Goal: Task Accomplishment & Management: Use online tool/utility

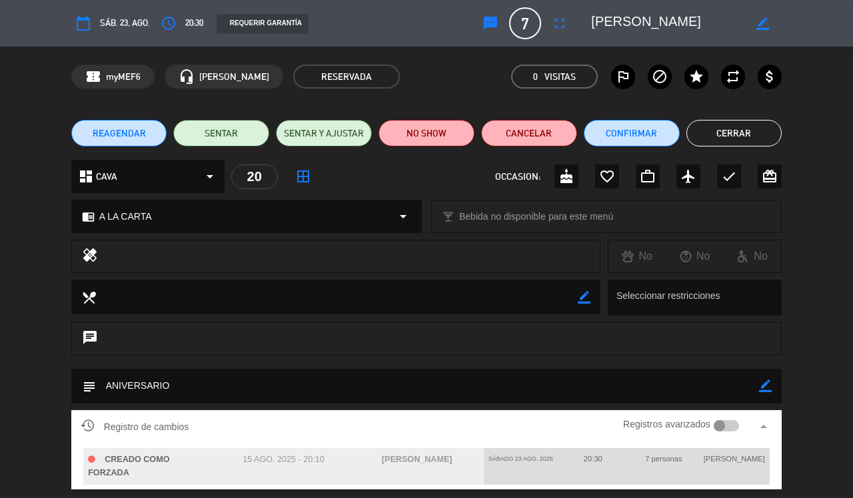
click at [748, 129] on button "Cerrar" at bounding box center [734, 133] width 96 height 27
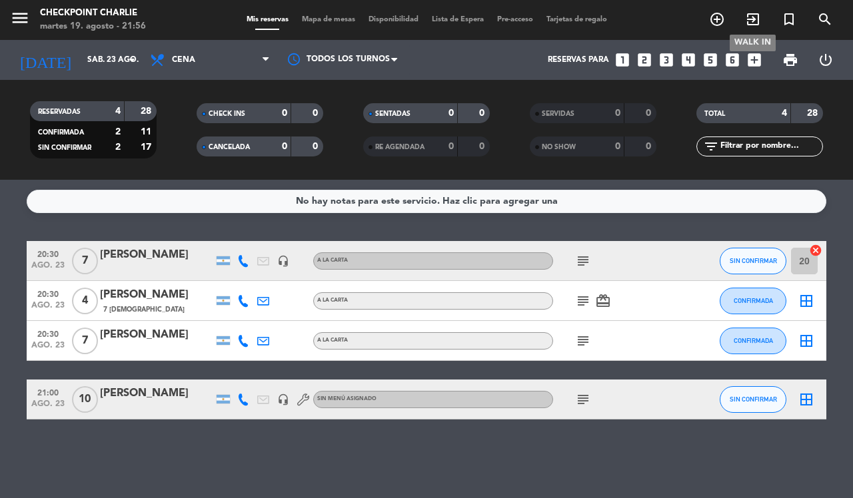
click at [742, 13] on span "exit_to_app" at bounding box center [753, 19] width 36 height 23
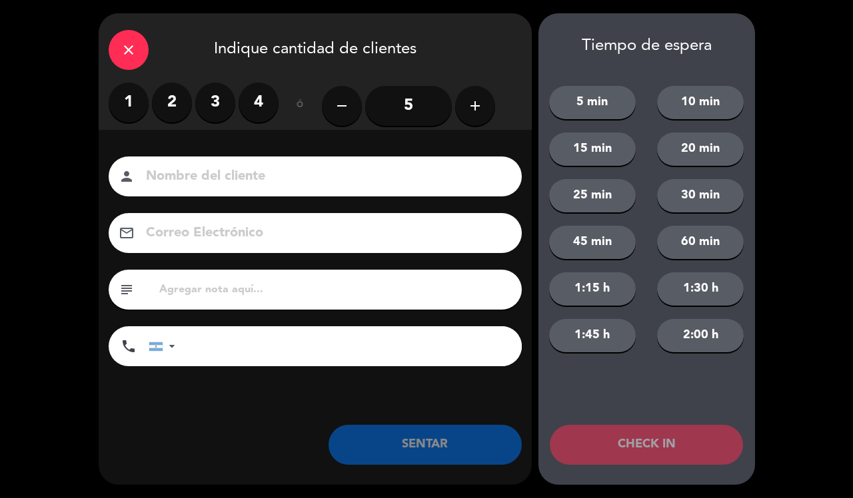
click at [188, 102] on label "2" at bounding box center [172, 103] width 40 height 40
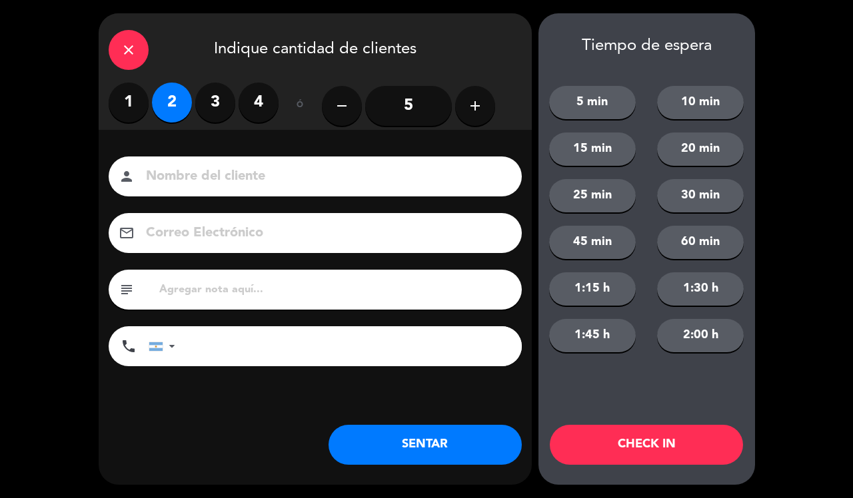
click at [404, 438] on button "SENTAR" at bounding box center [424, 445] width 193 height 40
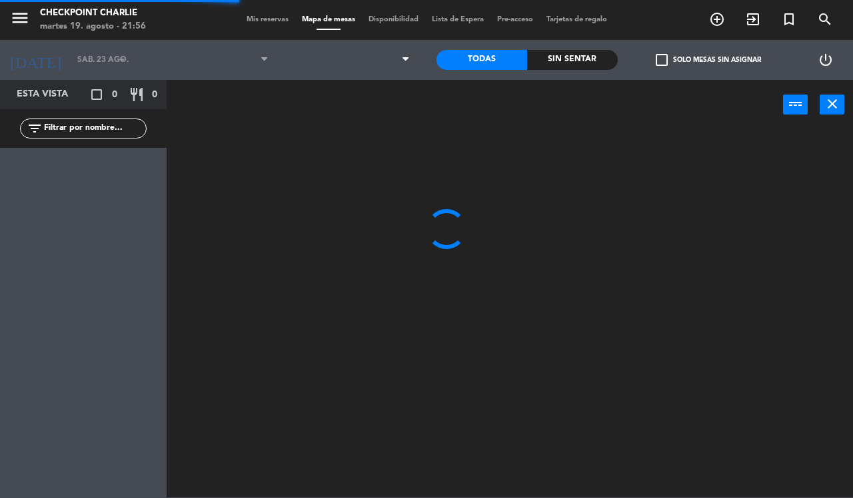
type input "[DATE] ago."
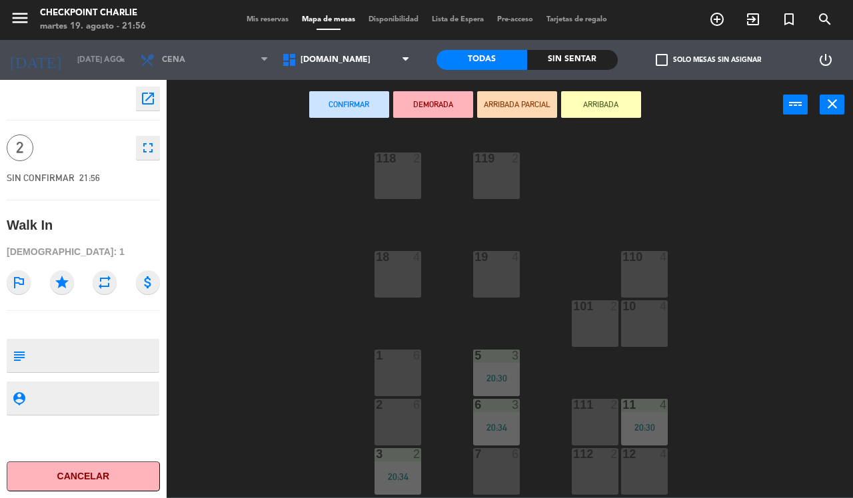
scroll to position [145, 0]
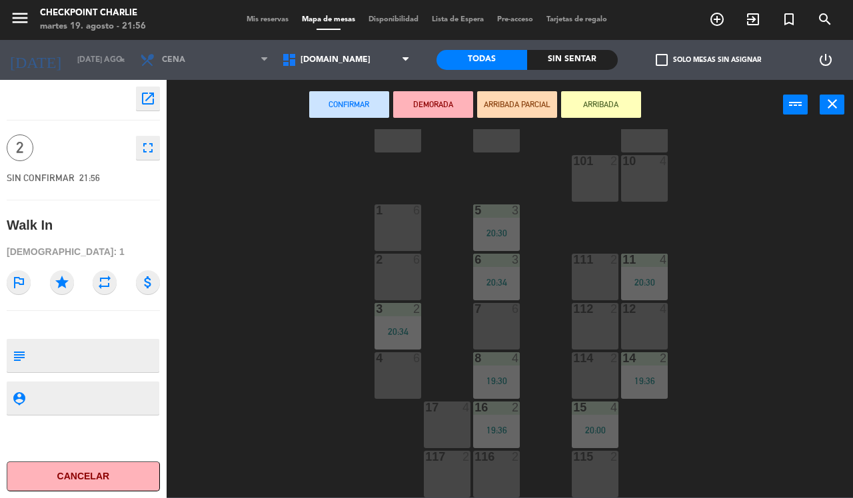
click at [592, 478] on div "115 2" at bounding box center [595, 474] width 47 height 47
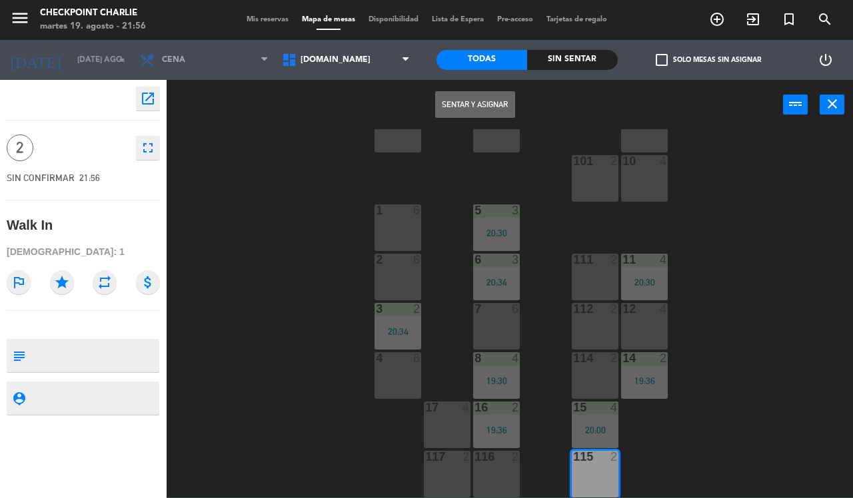
click at [458, 102] on button "Sentar y Asignar" at bounding box center [475, 104] width 80 height 27
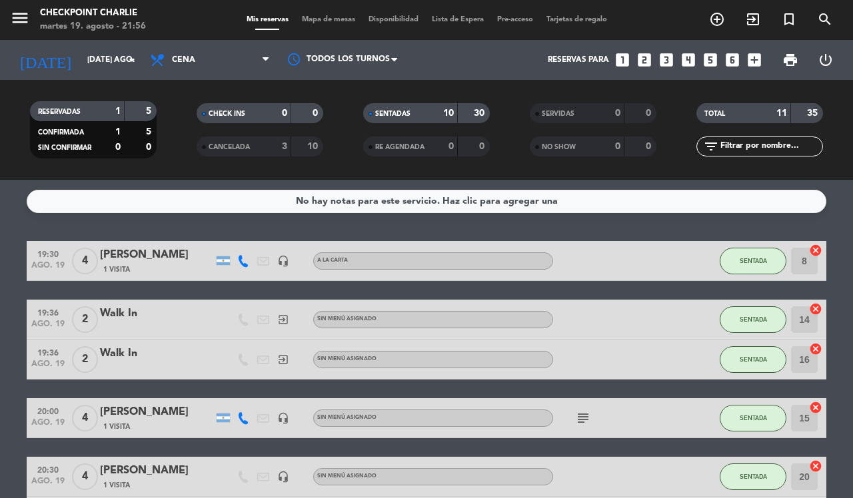
drag, startPoint x: 753, startPoint y: 4, endPoint x: 753, endPoint y: 14, distance: 10.0
click at [753, 13] on div "menu Checkpoint [PERSON_NAME] 19. [PERSON_NAME] - 21:56 Mis reservas Mapa de me…" at bounding box center [426, 20] width 853 height 40
click at [753, 14] on icon "exit_to_app" at bounding box center [753, 19] width 16 height 16
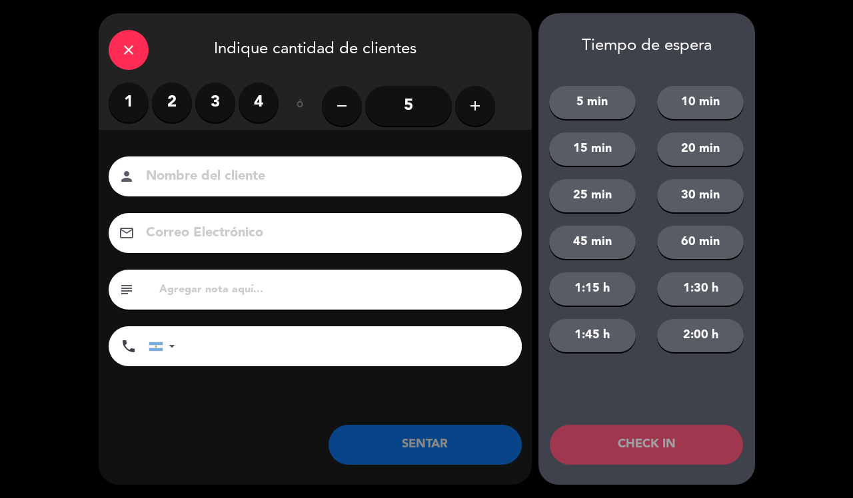
click at [121, 45] on icon "close" at bounding box center [129, 50] width 16 height 16
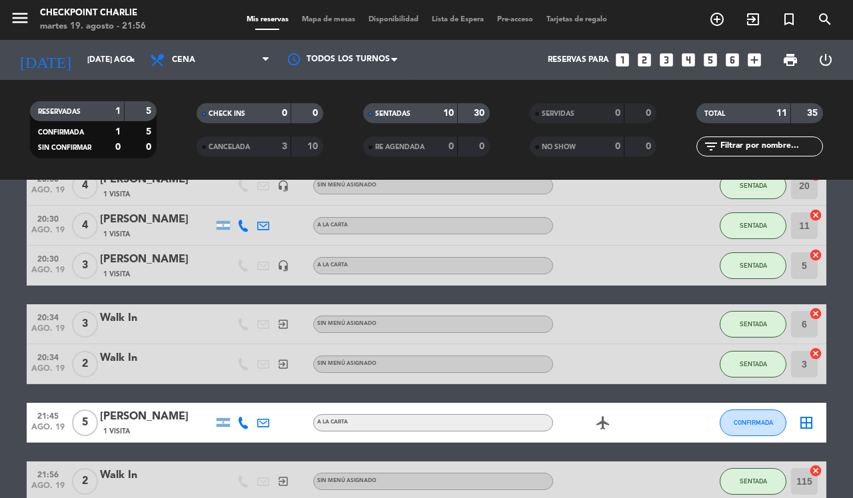
scroll to position [333, 0]
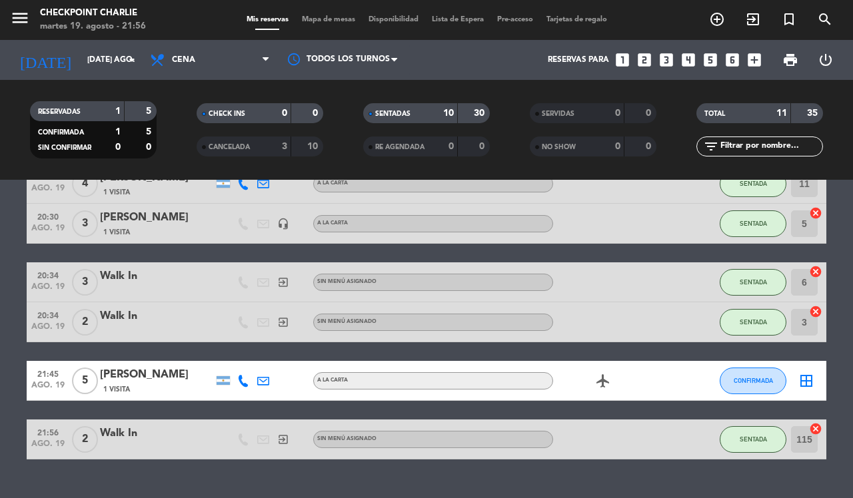
click at [805, 377] on icon "border_all" at bounding box center [806, 381] width 16 height 16
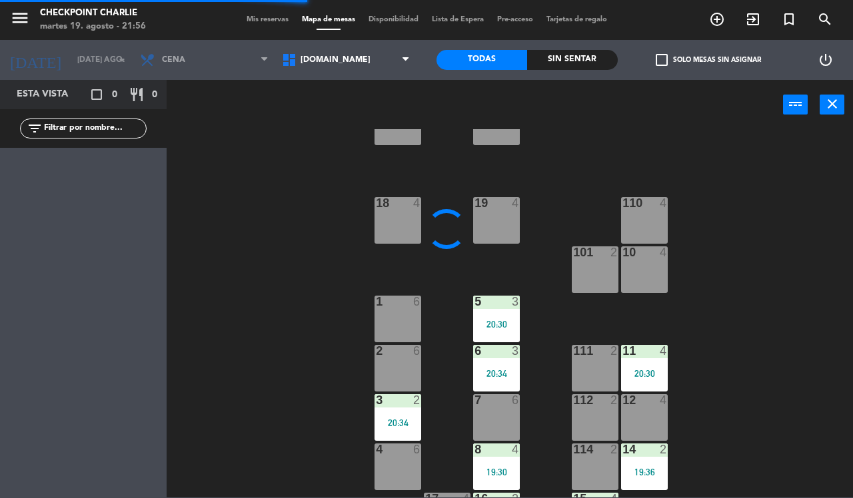
scroll to position [83, 0]
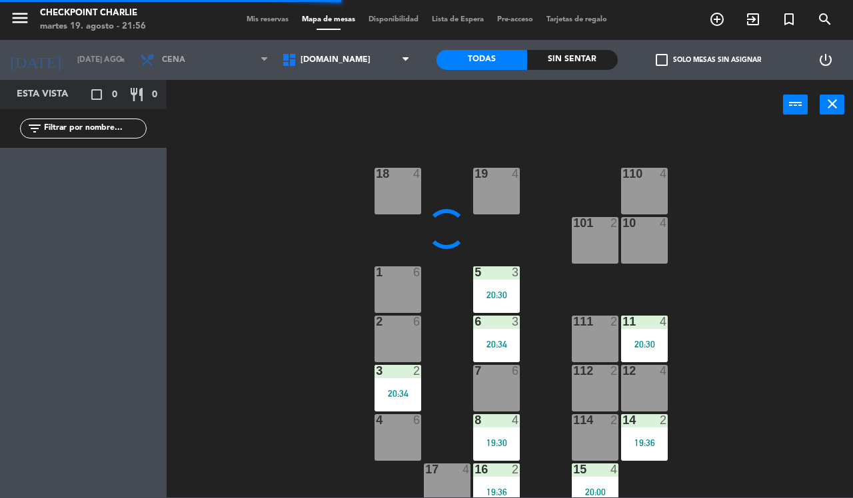
click at [478, 393] on div "7 6" at bounding box center [496, 388] width 47 height 47
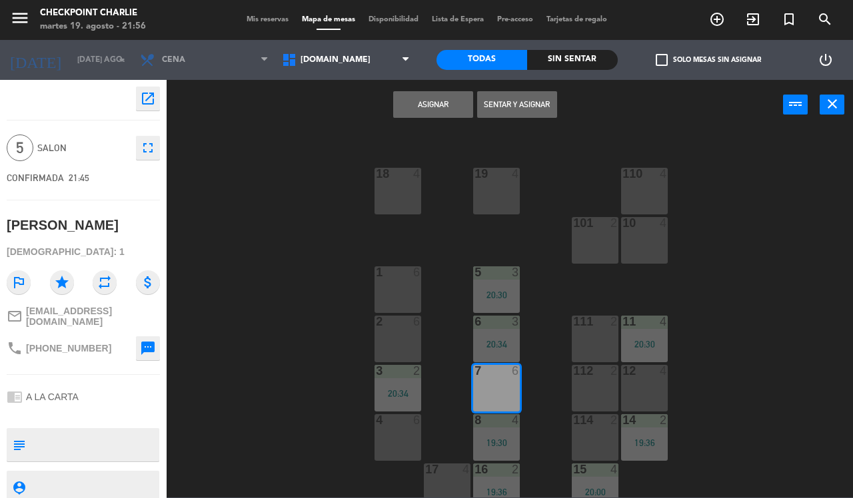
click at [528, 102] on button "Sentar y Asignar" at bounding box center [517, 104] width 80 height 27
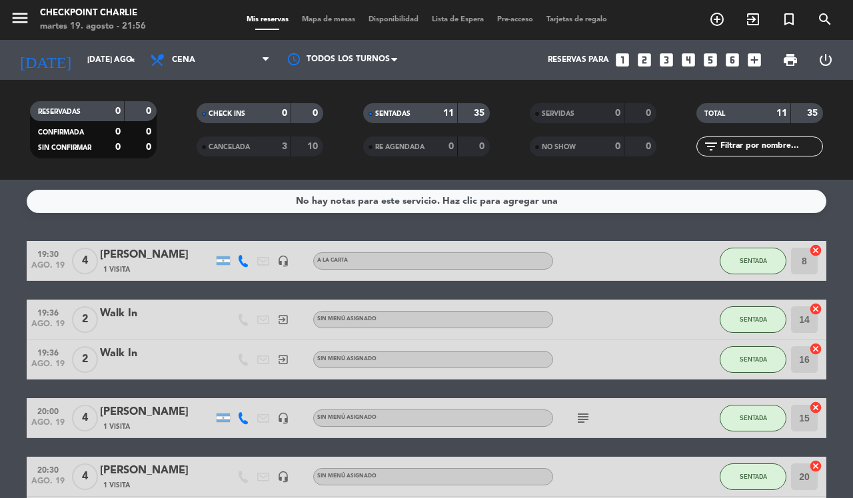
click at [184, 231] on div "No hay notas para este servicio. Haz clic para agregar una 19:30 ago. 19 4 [PER…" at bounding box center [426, 339] width 853 height 318
